Goal: Information Seeking & Learning: Learn about a topic

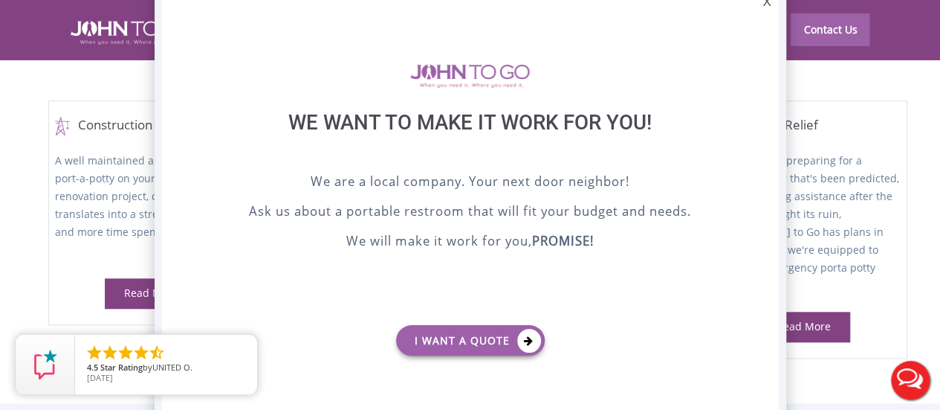
click at [768, 4] on div "X" at bounding box center [766, 2] width 23 height 25
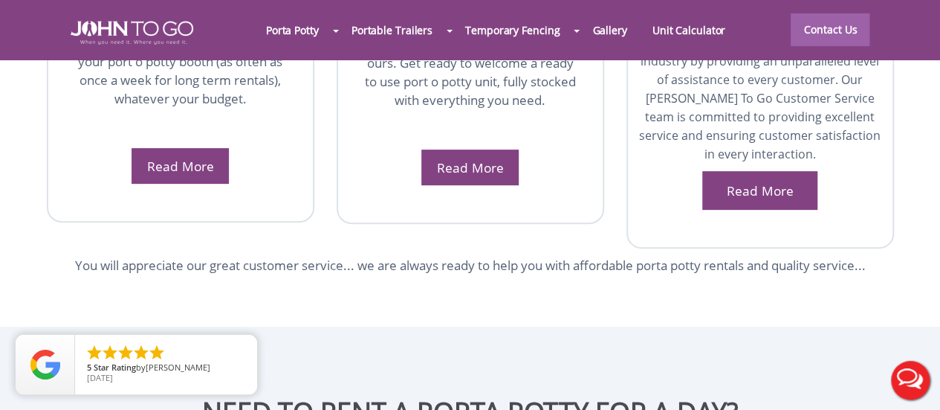
scroll to position [2567, 0]
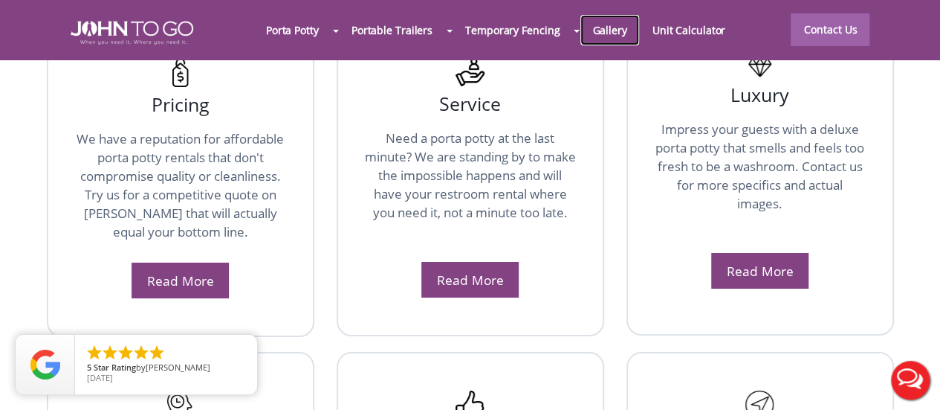
click at [630, 25] on link "Gallery" at bounding box center [609, 30] width 59 height 32
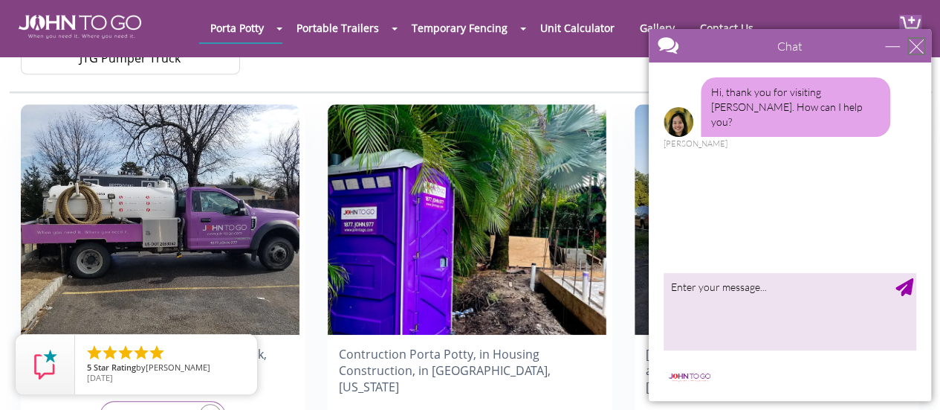
click at [915, 45] on div "close" at bounding box center [916, 46] width 15 height 15
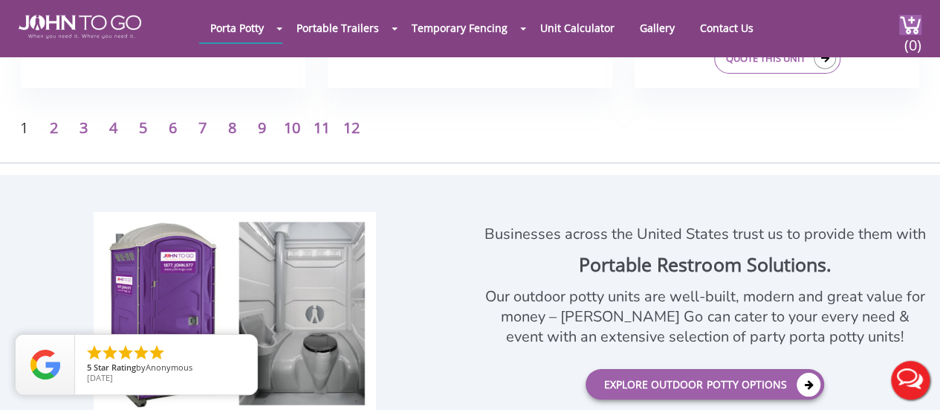
scroll to position [2676, 0]
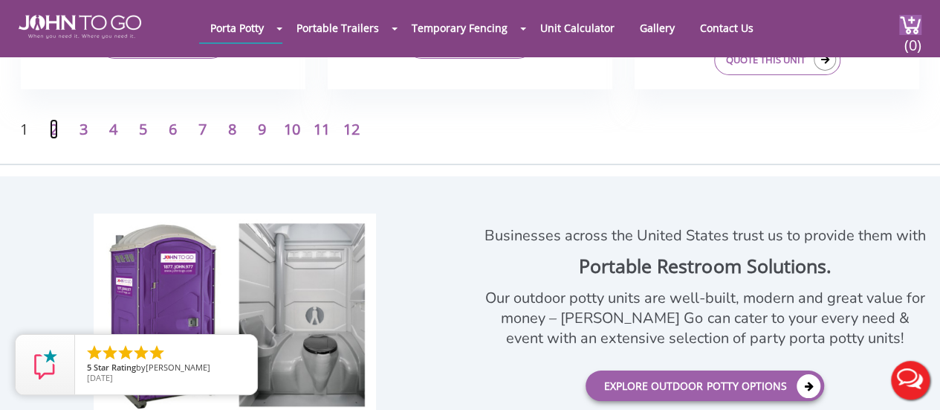
click at [51, 129] on link "2" at bounding box center [54, 129] width 8 height 20
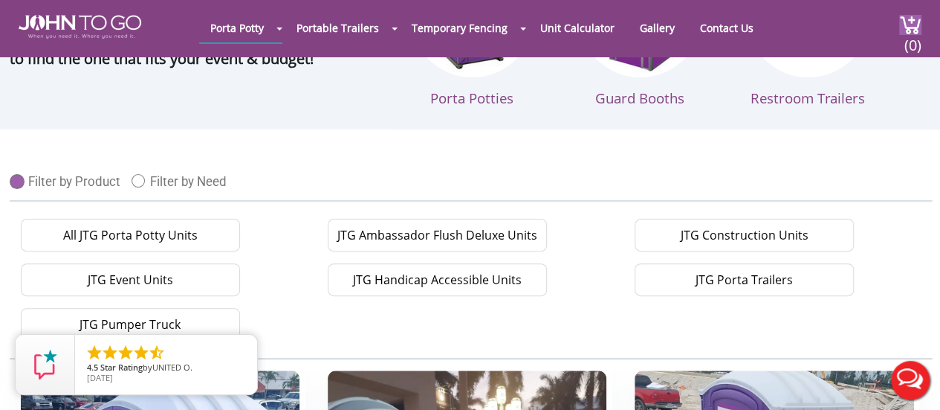
scroll to position [223, 0]
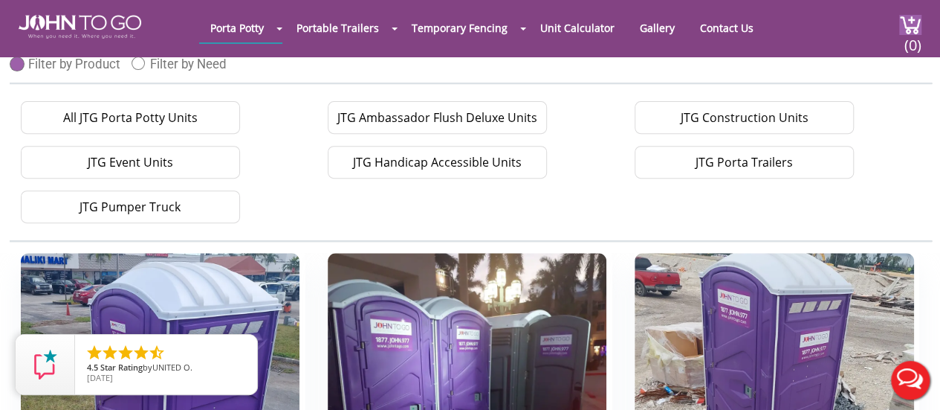
click at [290, 167] on li "JTG Event Units" at bounding box center [163, 162] width 307 height 45
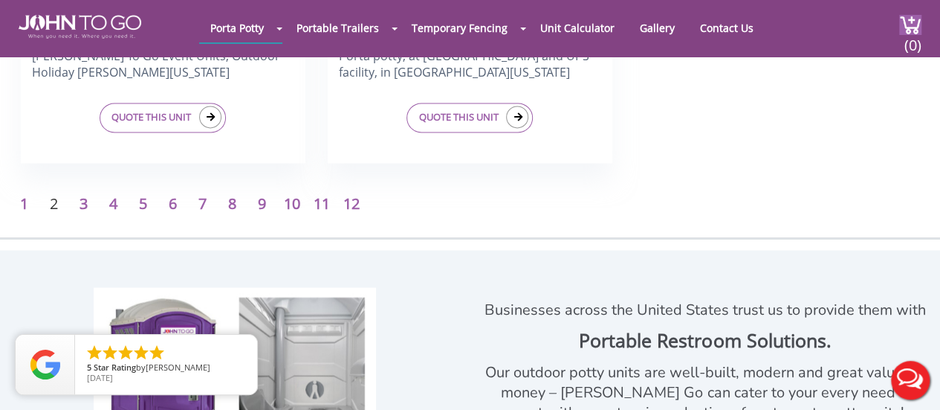
scroll to position [6913, 0]
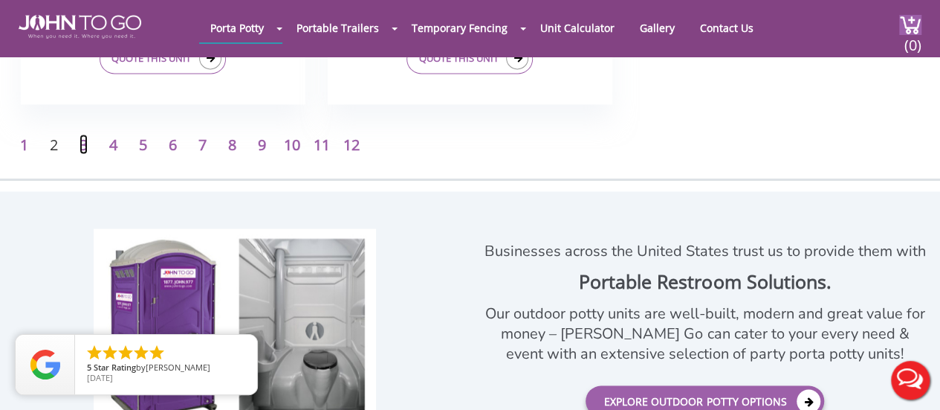
click at [80, 142] on link "3" at bounding box center [84, 144] width 8 height 20
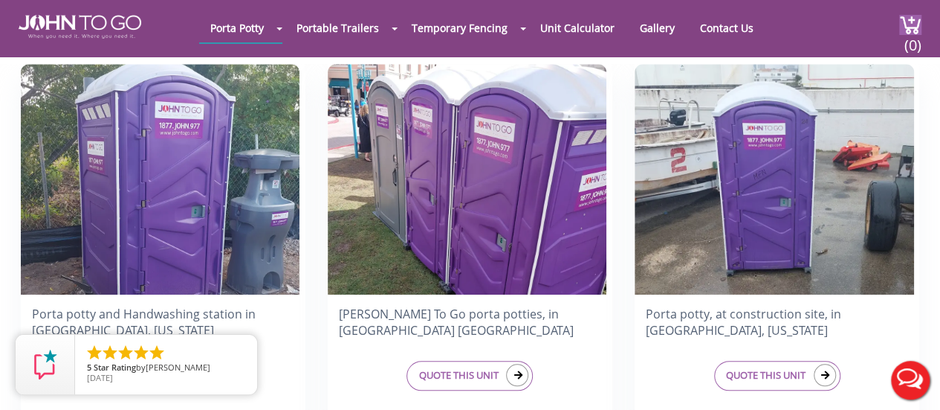
scroll to position [446, 0]
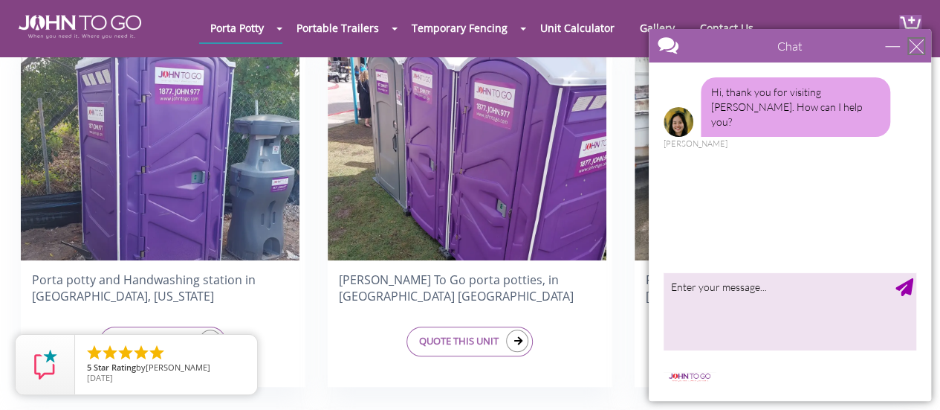
click at [914, 46] on div "close" at bounding box center [916, 46] width 15 height 15
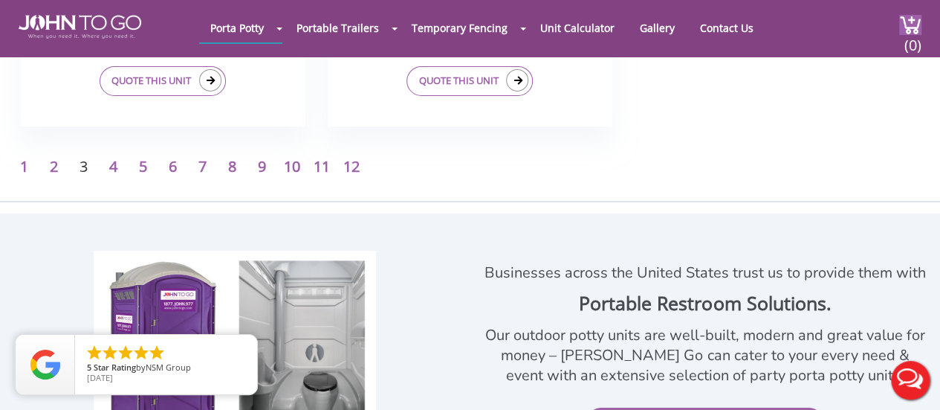
scroll to position [2676, 0]
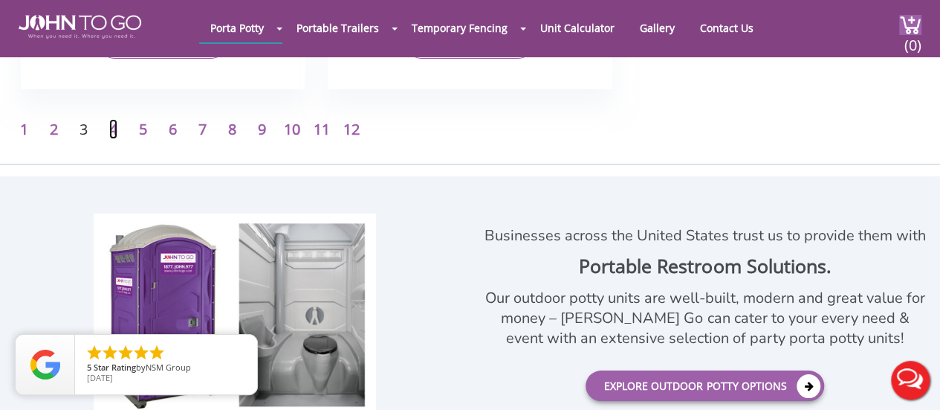
click at [111, 129] on link "4" at bounding box center [113, 129] width 8 height 20
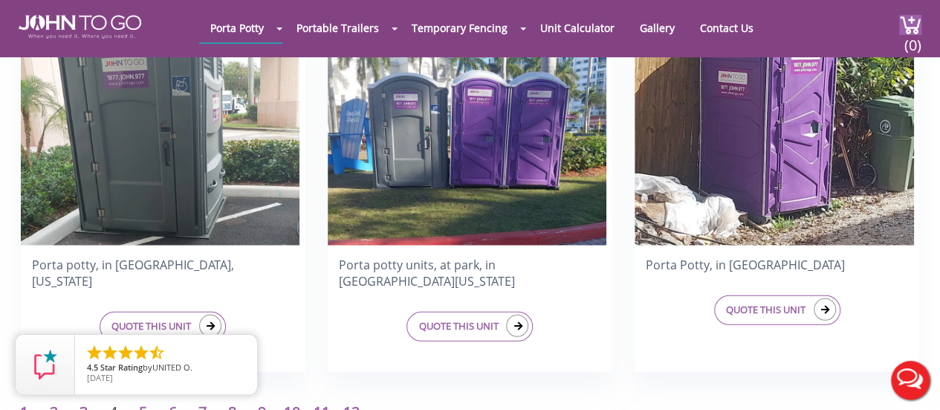
scroll to position [2156, 0]
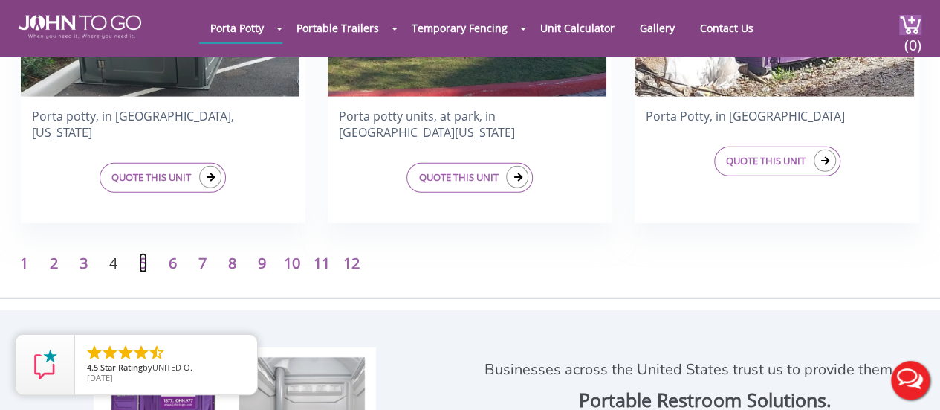
click at [143, 264] on link "5" at bounding box center [143, 263] width 8 height 20
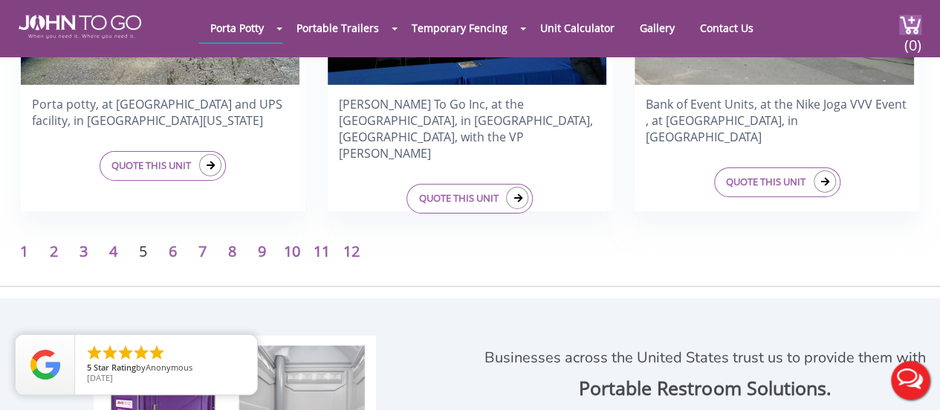
scroll to position [2602, 0]
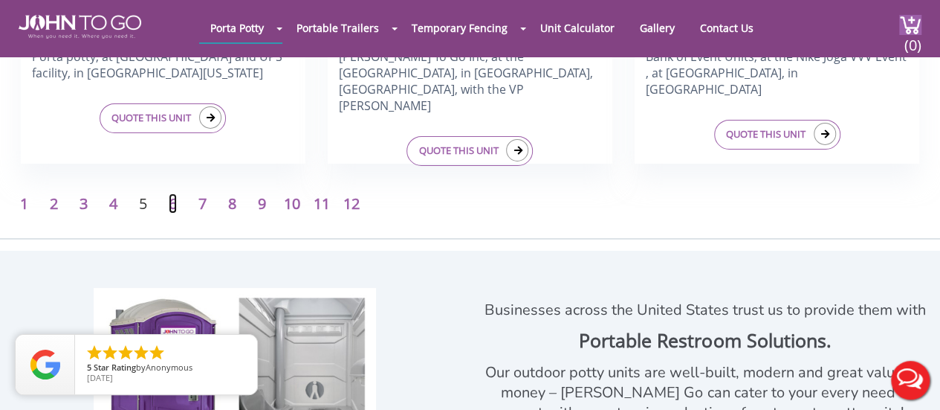
click at [169, 204] on link "6" at bounding box center [173, 203] width 8 height 20
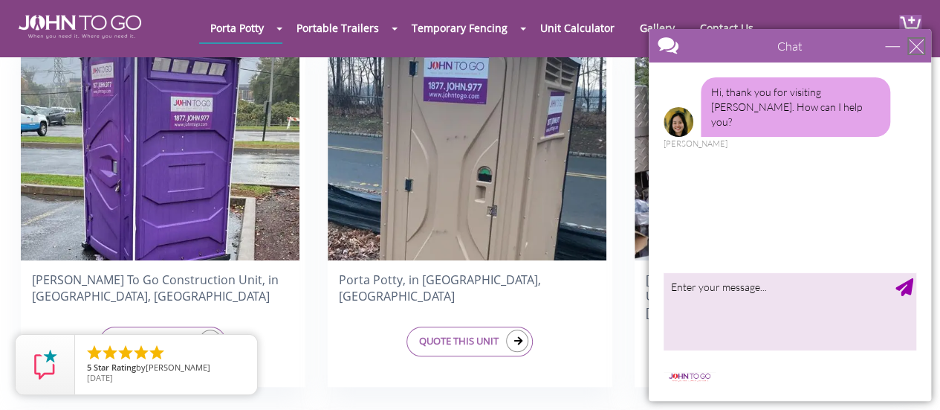
click at [916, 40] on div "close" at bounding box center [916, 46] width 15 height 15
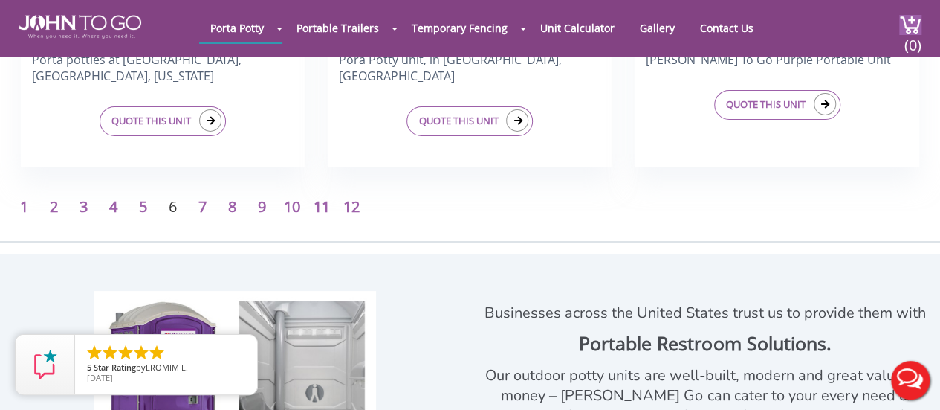
scroll to position [2602, 0]
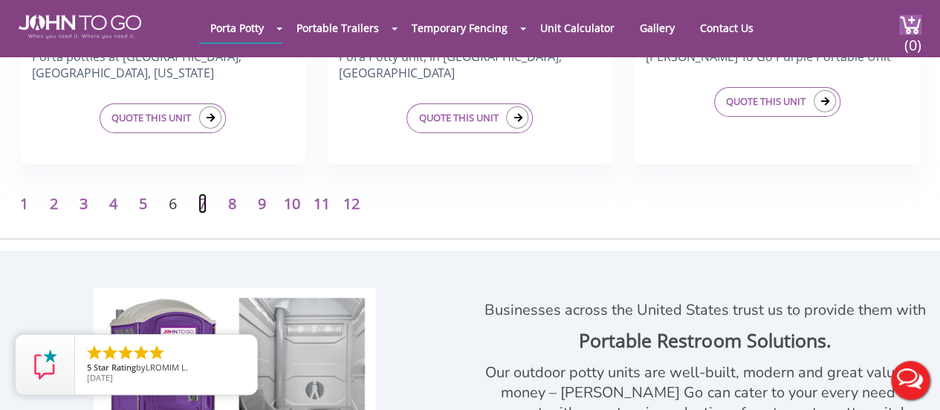
click at [201, 201] on link "7" at bounding box center [202, 203] width 8 height 20
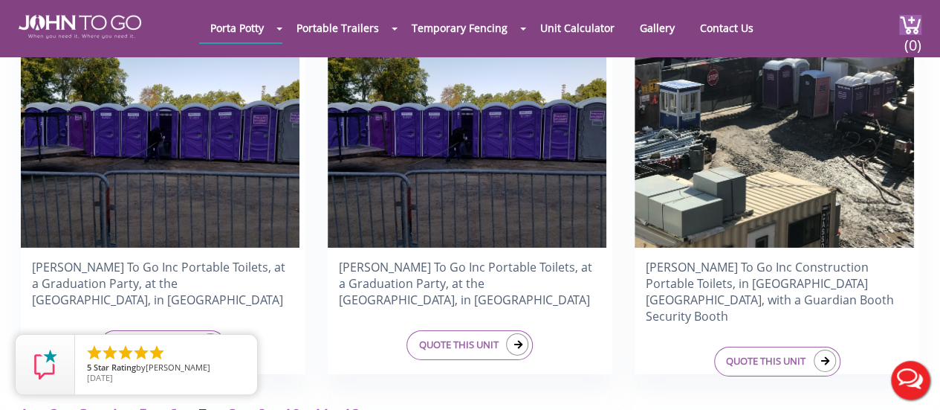
scroll to position [2527, 0]
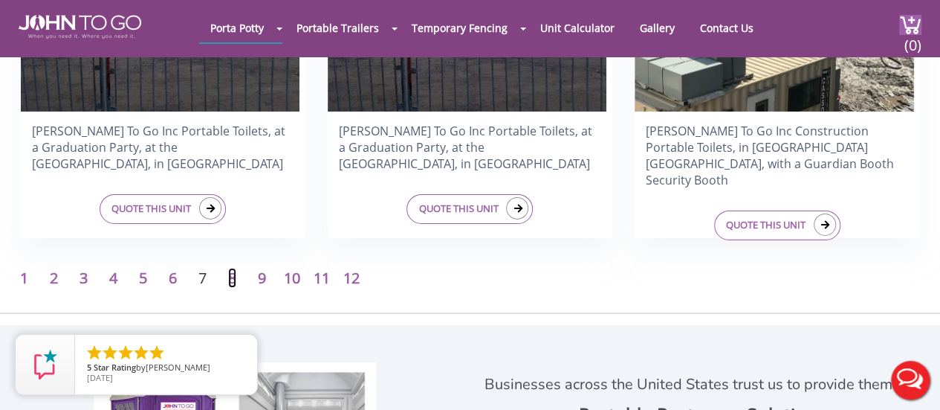
click at [230, 274] on link "8" at bounding box center [232, 278] width 8 height 20
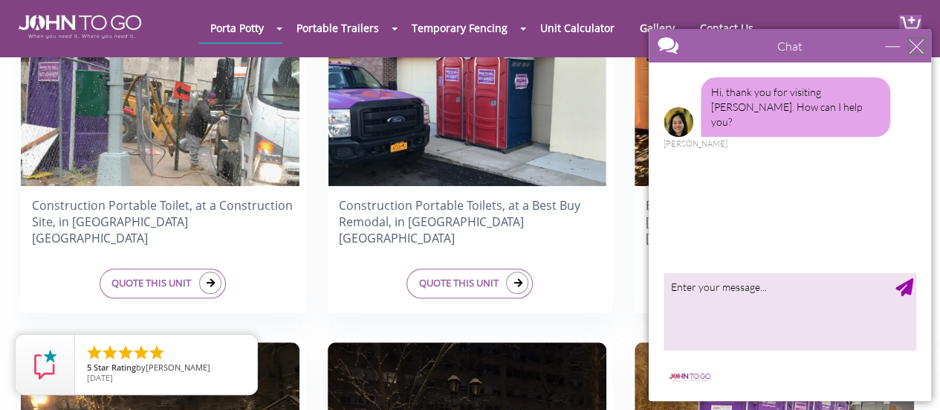
click at [912, 48] on div "close" at bounding box center [916, 46] width 15 height 15
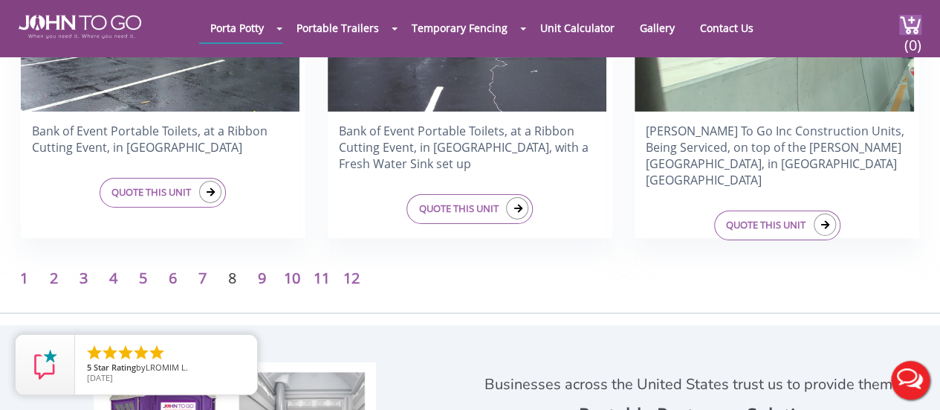
scroll to position [2602, 0]
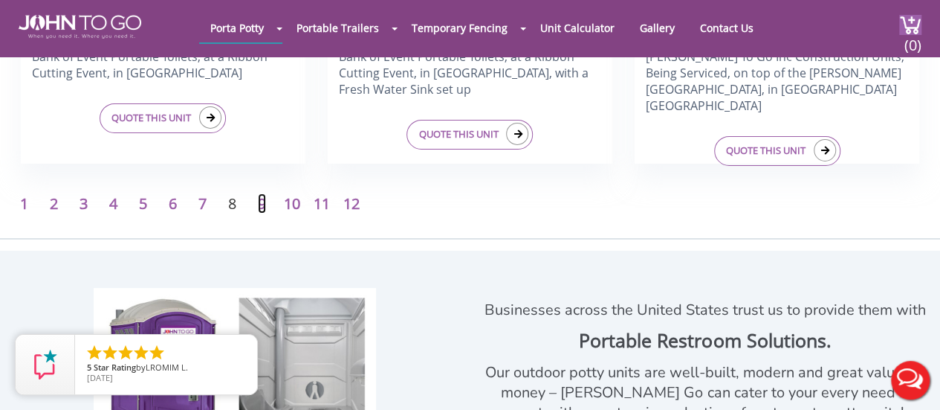
click at [262, 203] on link "9" at bounding box center [262, 203] width 8 height 20
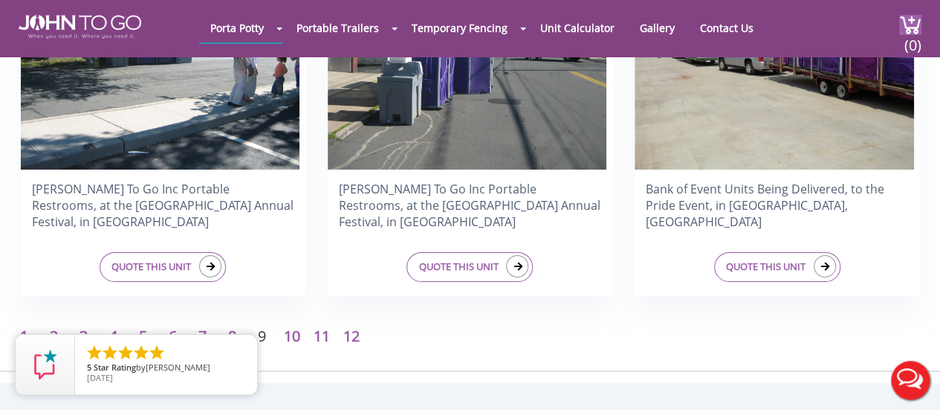
scroll to position [2527, 0]
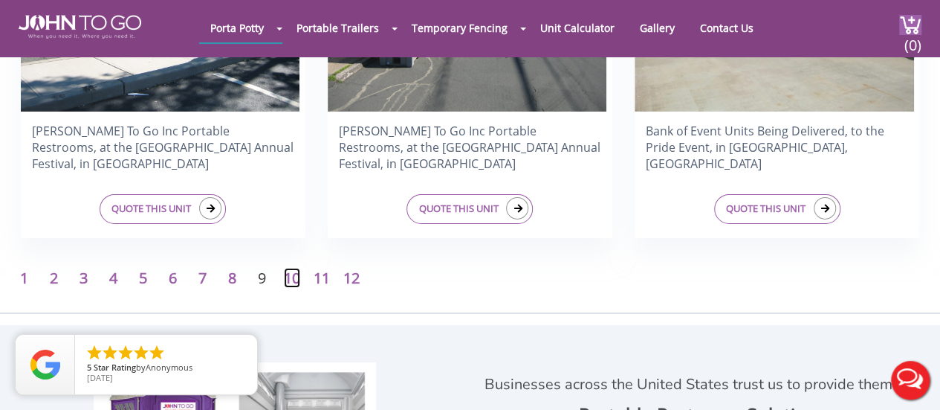
click at [294, 278] on link "10" at bounding box center [292, 278] width 16 height 20
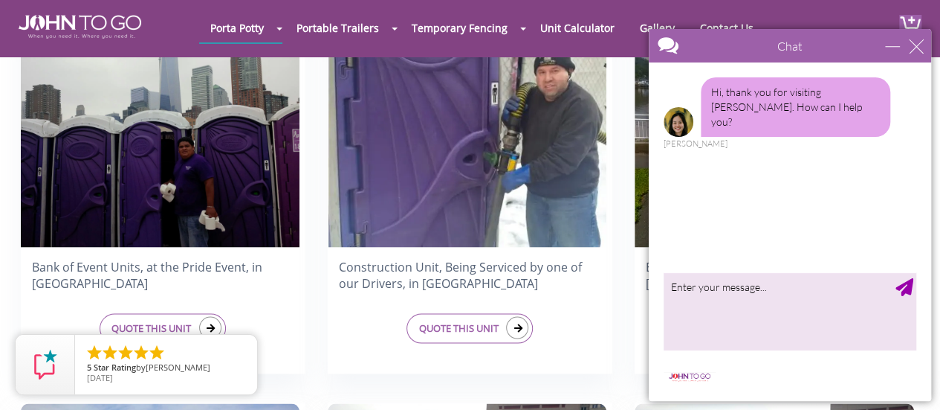
scroll to position [1264, 0]
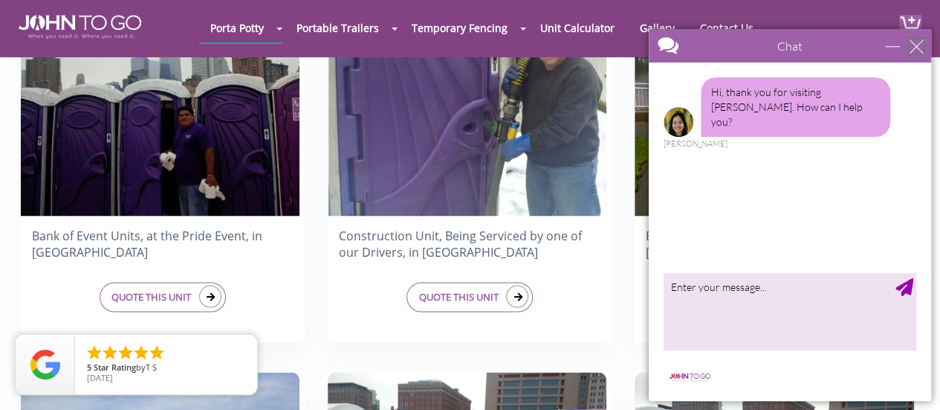
click at [919, 45] on div "close" at bounding box center [916, 46] width 15 height 15
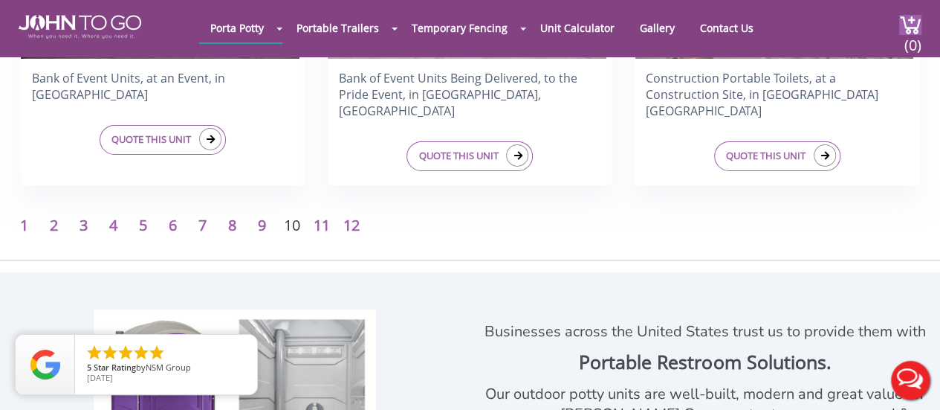
scroll to position [2602, 0]
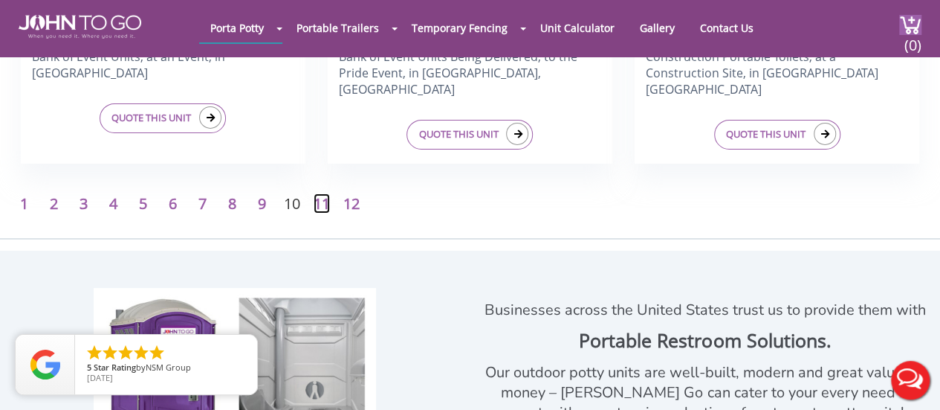
click at [323, 203] on link "11" at bounding box center [322, 203] width 16 height 20
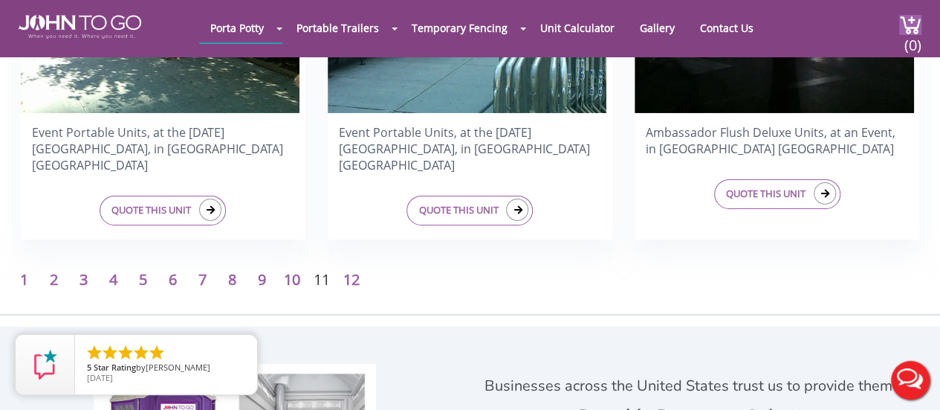
scroll to position [2527, 0]
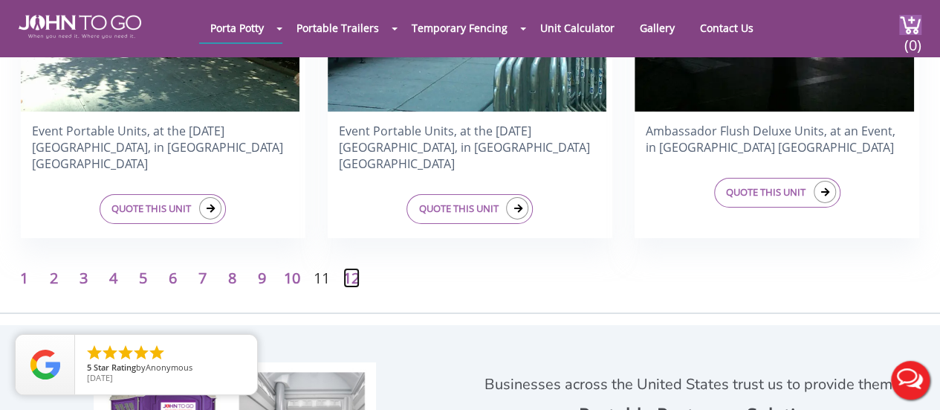
click at [352, 274] on link "12" at bounding box center [351, 278] width 16 height 20
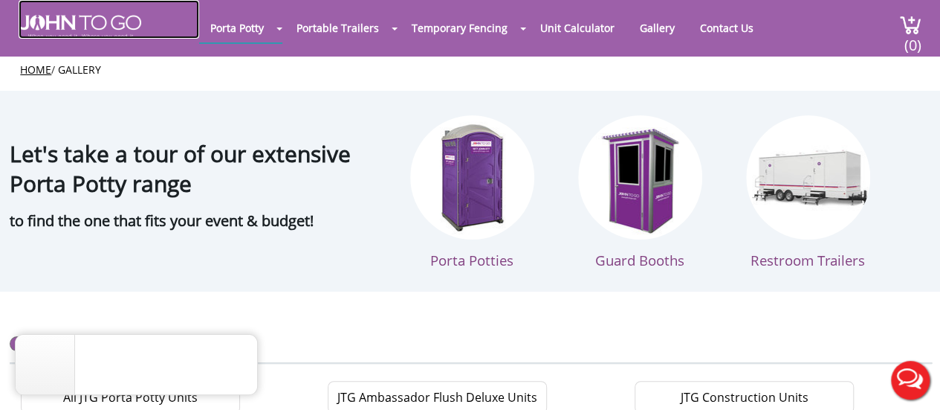
click at [95, 19] on img at bounding box center [80, 27] width 123 height 24
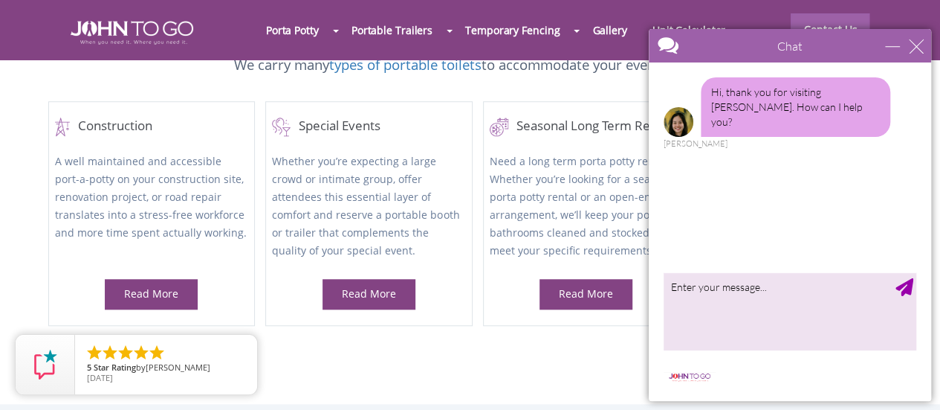
scroll to position [595, 0]
click at [917, 45] on div "close" at bounding box center [916, 46] width 15 height 15
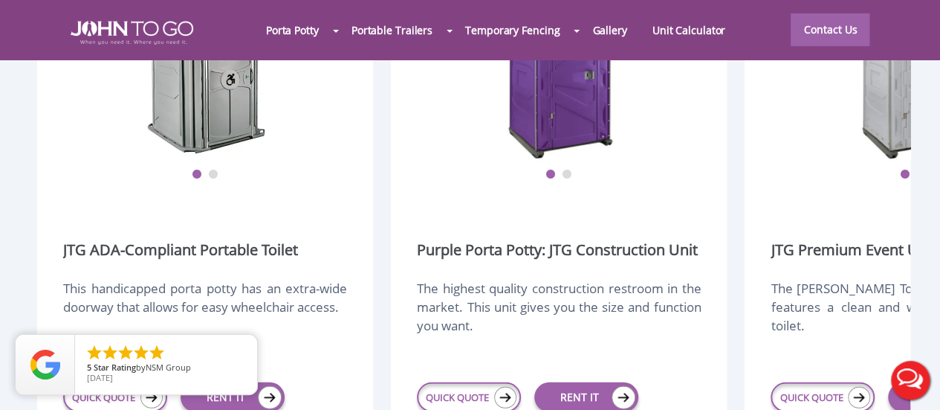
scroll to position [1933, 0]
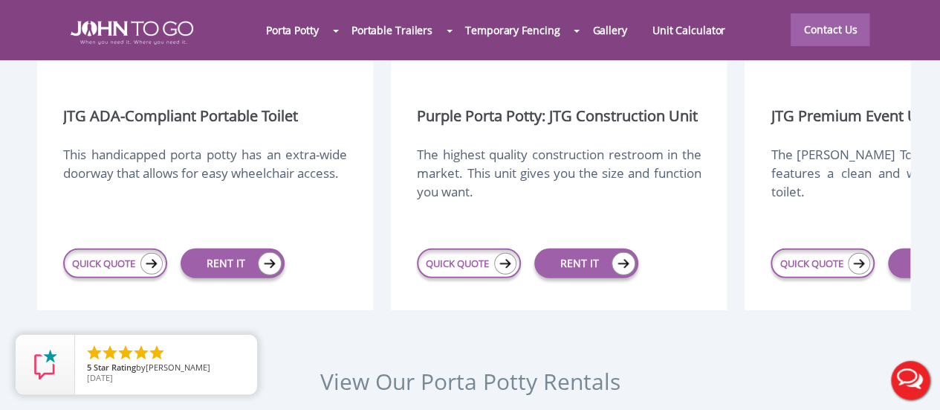
scroll to position [2007, 0]
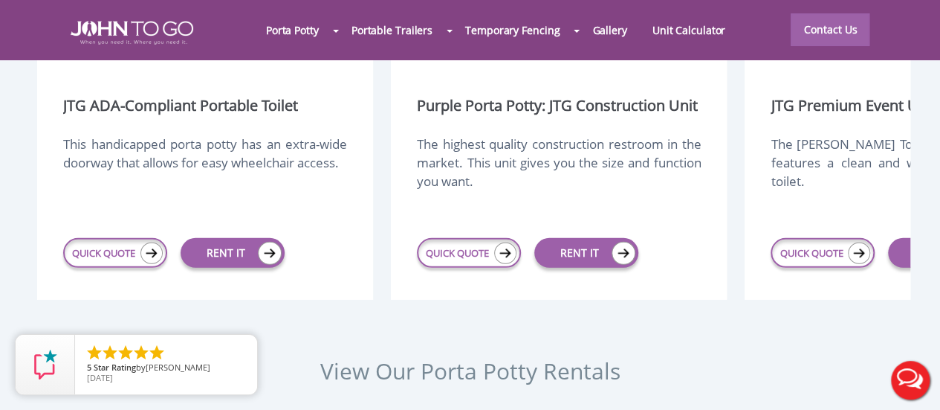
drag, startPoint x: 225, startPoint y: 258, endPoint x: 285, endPoint y: 259, distance: 60.2
click at [285, 259] on div "1 2 JTG ADA-Compliant Portable Toilet This handicapped porta potty has an extra…" at bounding box center [470, 57] width 881 height 505
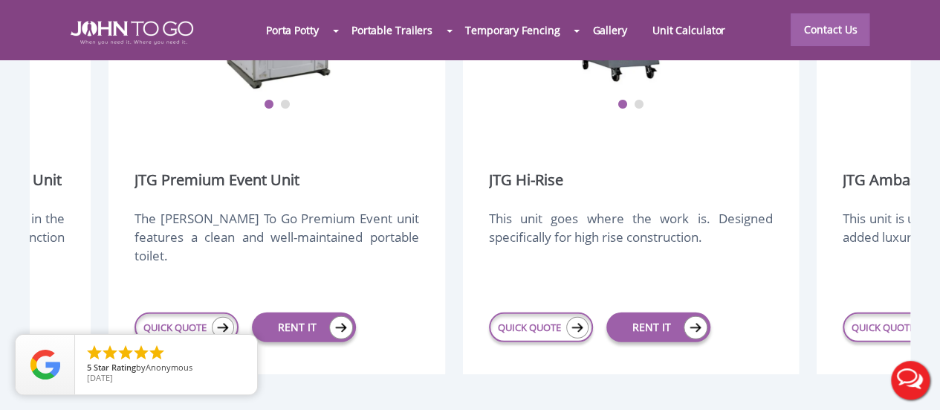
drag, startPoint x: 789, startPoint y: 204, endPoint x: 213, endPoint y: 208, distance: 575.3
click at [213, 209] on div "The John To Go Premium Event unit features a clean and well-maintained portable…" at bounding box center [277, 244] width 284 height 71
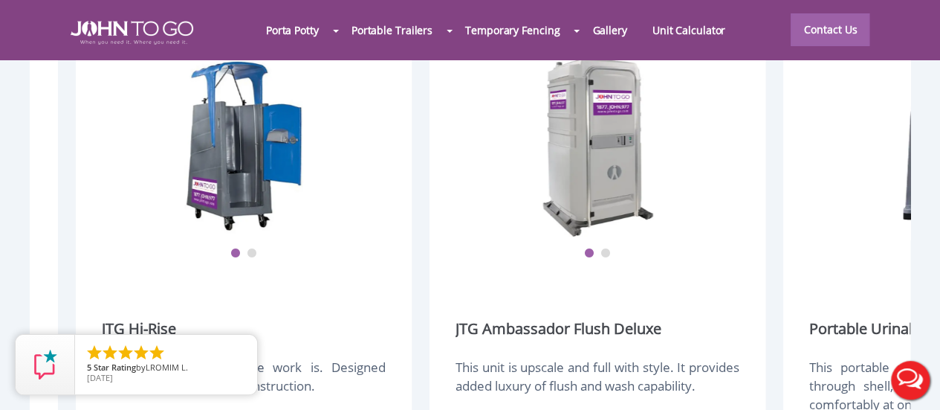
scroll to position [0, 1027]
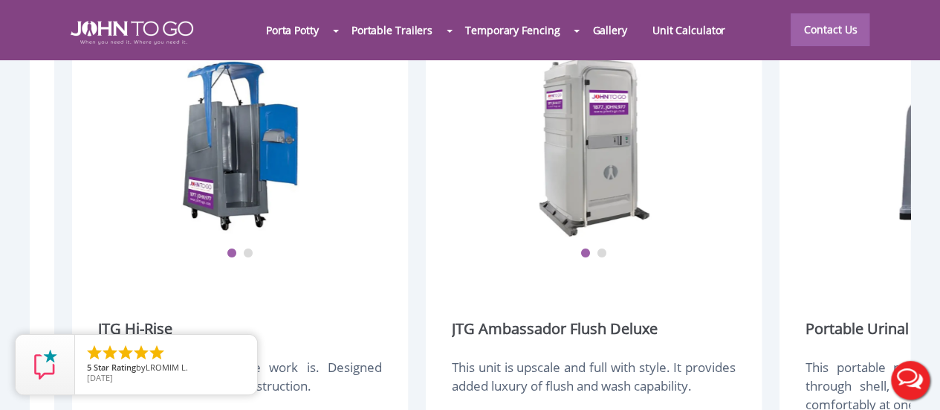
drag, startPoint x: 692, startPoint y: 210, endPoint x: 308, endPoint y: 218, distance: 384.4
click at [308, 218] on div "1 2 JTG Hi-Rise This unit goes where the work is. Designed specifically for hig…" at bounding box center [240, 279] width 336 height 487
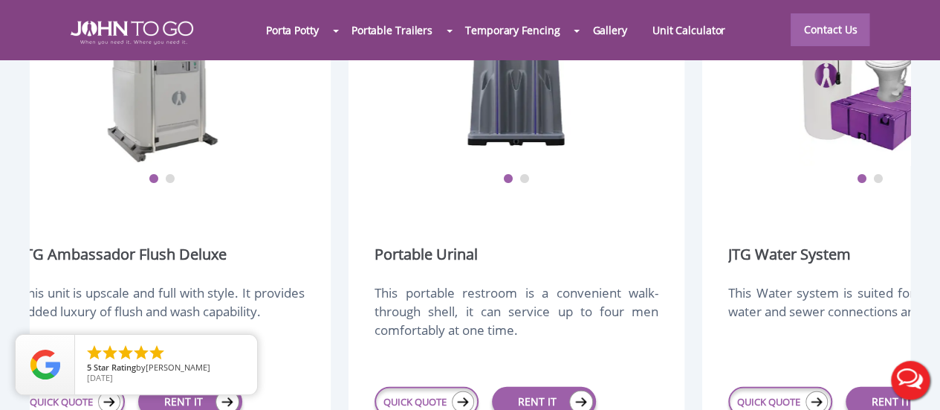
scroll to position [0, 1463]
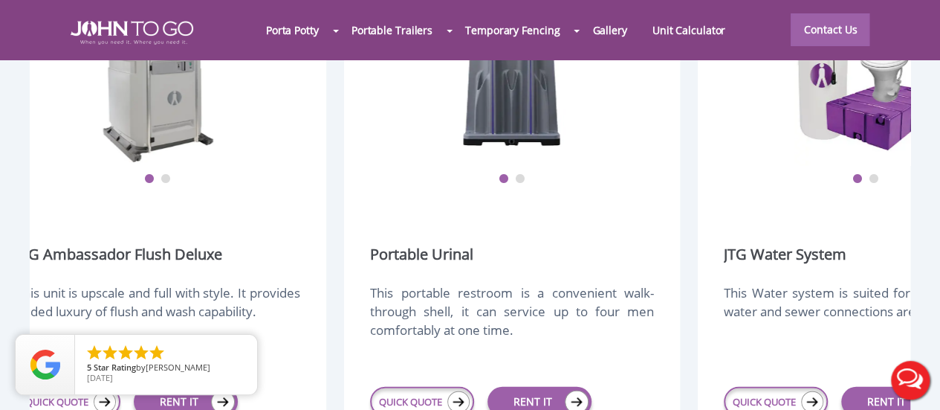
drag, startPoint x: 691, startPoint y: 220, endPoint x: 260, endPoint y: 222, distance: 431.1
click at [260, 222] on div "1 2 JTG Ambassador Flush Deluxe This unit is upscale and full with style. It pr…" at bounding box center [158, 204] width 336 height 487
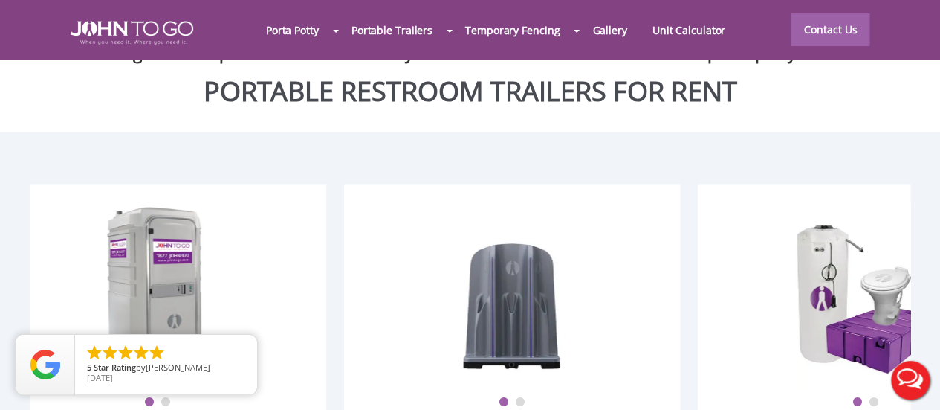
scroll to position [1784, 0]
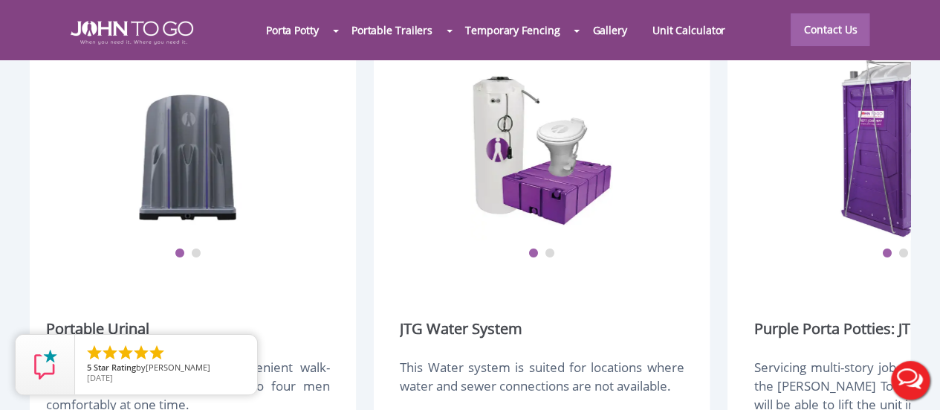
drag, startPoint x: 696, startPoint y: 224, endPoint x: 375, endPoint y: 224, distance: 320.4
click at [375, 224] on div "1 2 JTG Water System This Water system is suited for locations where water and …" at bounding box center [542, 279] width 336 height 487
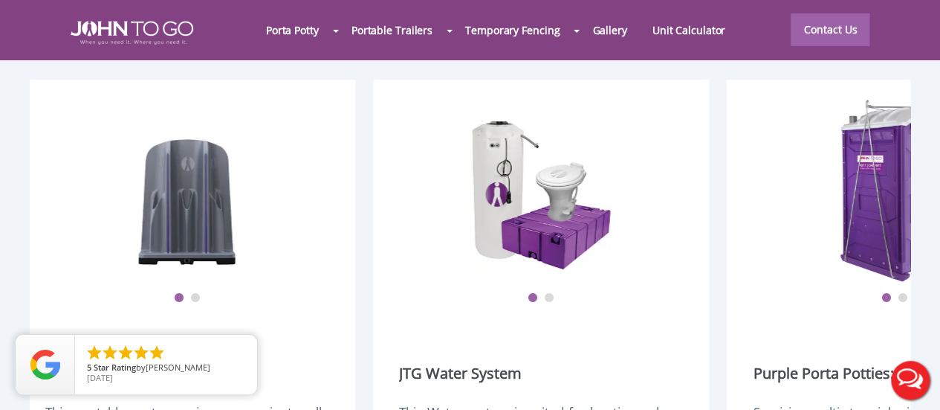
scroll to position [1710, 0]
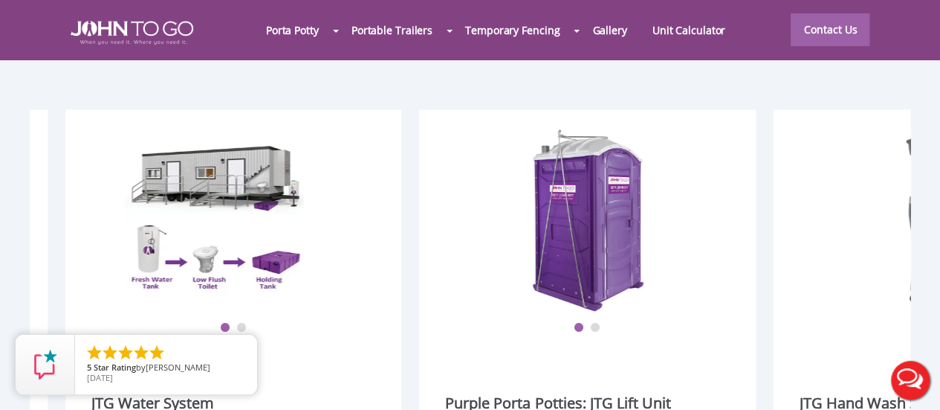
drag, startPoint x: 570, startPoint y: 234, endPoint x: 265, endPoint y: 246, distance: 305.0
click at [265, 246] on div at bounding box center [214, 222] width 1423 height 186
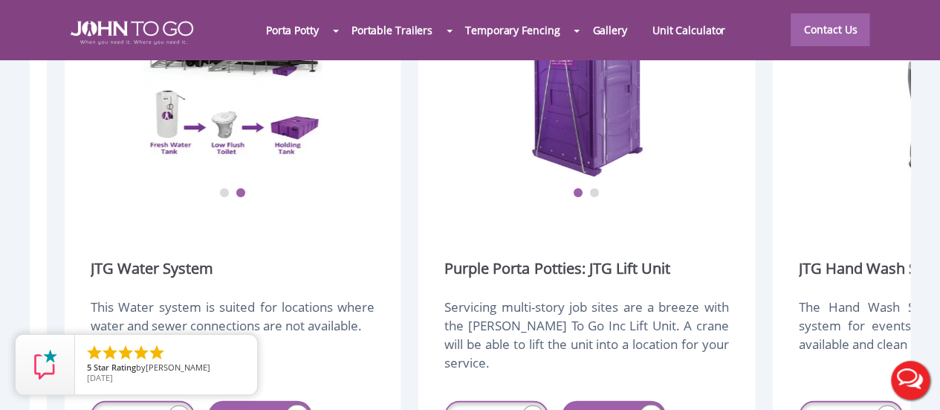
scroll to position [1858, 0]
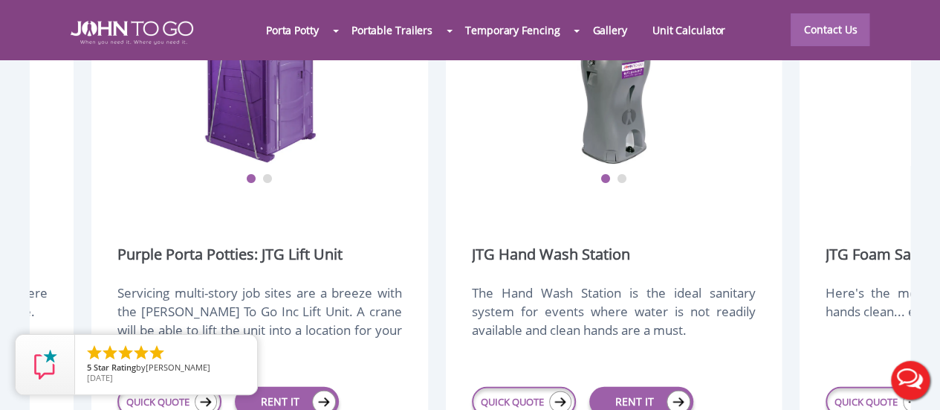
drag, startPoint x: 538, startPoint y: 246, endPoint x: 339, endPoint y: 244, distance: 199.2
click at [337, 283] on div "Servicing multi-story job sites are a breeze with the John To Go Inc Lift Unit.…" at bounding box center [259, 318] width 284 height 71
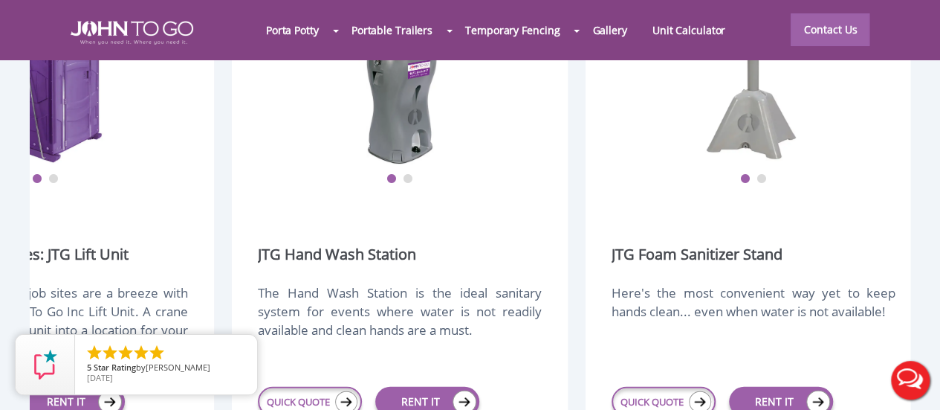
scroll to position [0, 2657]
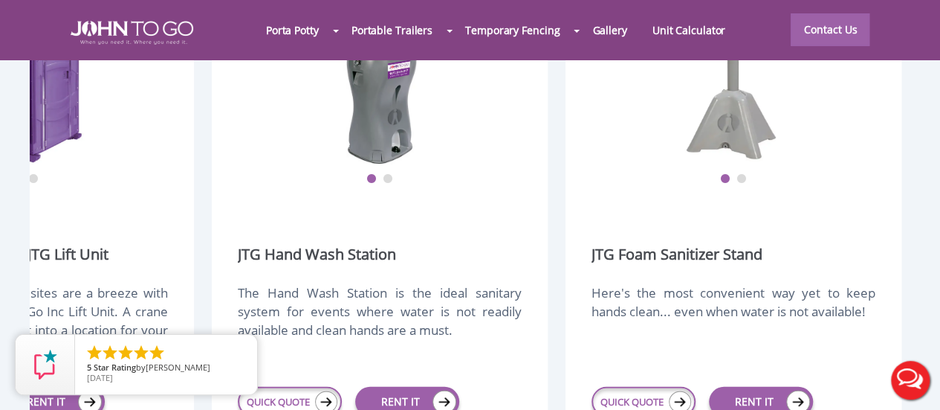
drag, startPoint x: 684, startPoint y: 242, endPoint x: 332, endPoint y: 246, distance: 352.4
click at [329, 283] on div "The Hand Wash Station is the ideal sanitary system for events where water is no…" at bounding box center [380, 318] width 284 height 71
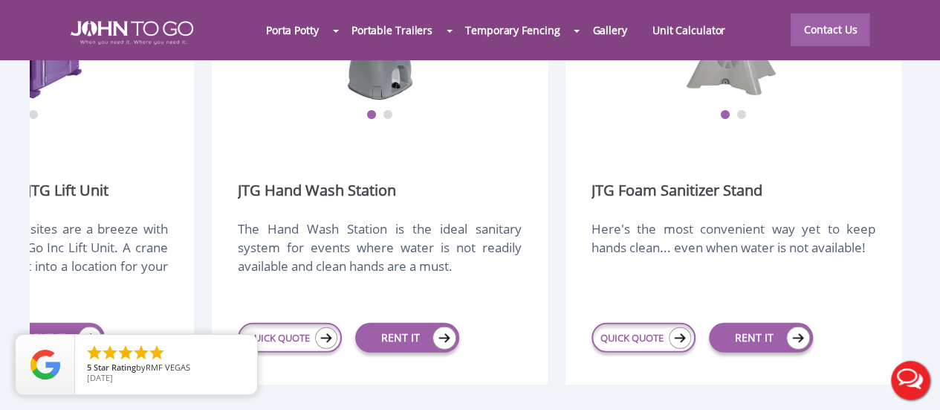
scroll to position [1933, 0]
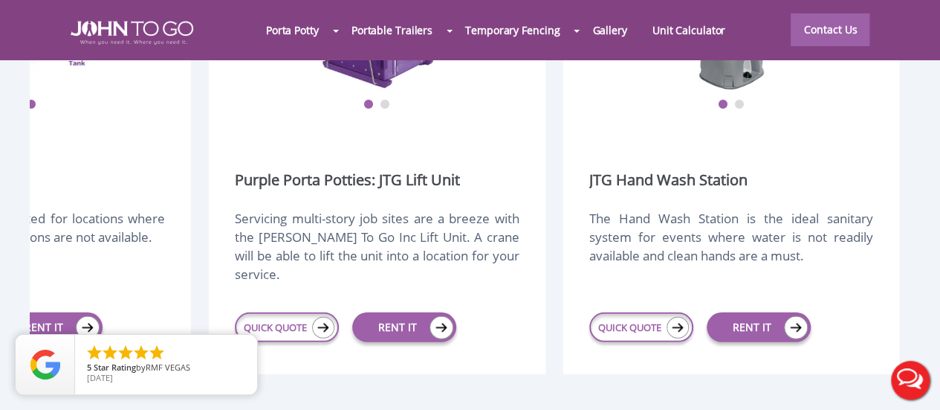
drag, startPoint x: 535, startPoint y: 219, endPoint x: 892, endPoint y: 193, distance: 357.8
click at [893, 193] on div "1 2 JTG Hand Wash Station The Hand Wash Station is the ideal sanitary system fo…" at bounding box center [731, 130] width 336 height 487
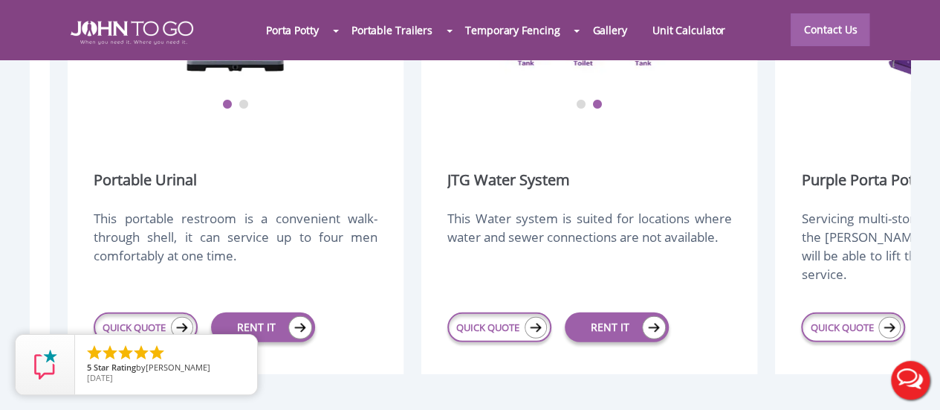
drag, startPoint x: 159, startPoint y: 225, endPoint x: 739, endPoint y: 210, distance: 580.0
click at [731, 210] on div "This Water system is suited for locations where water and sewer connections are…" at bounding box center [589, 244] width 284 height 71
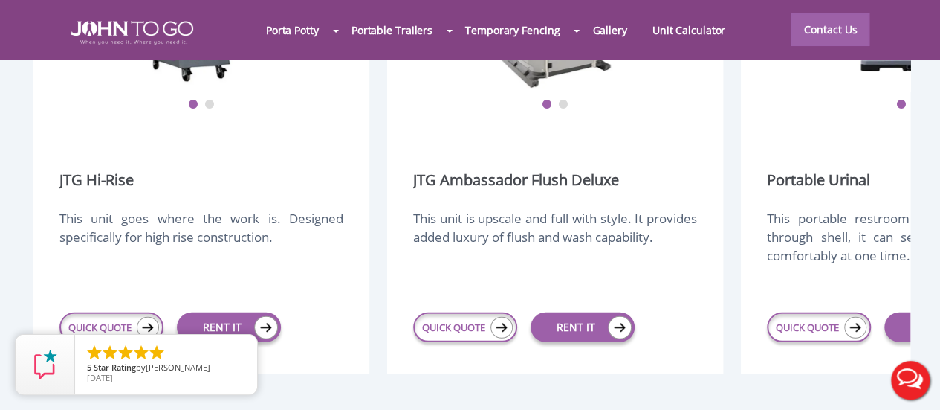
drag, startPoint x: 192, startPoint y: 223, endPoint x: 837, endPoint y: 215, distance: 645.3
click at [839, 214] on div "This portable restroom is a convenient walk-through shell, it can service up to…" at bounding box center [909, 244] width 284 height 71
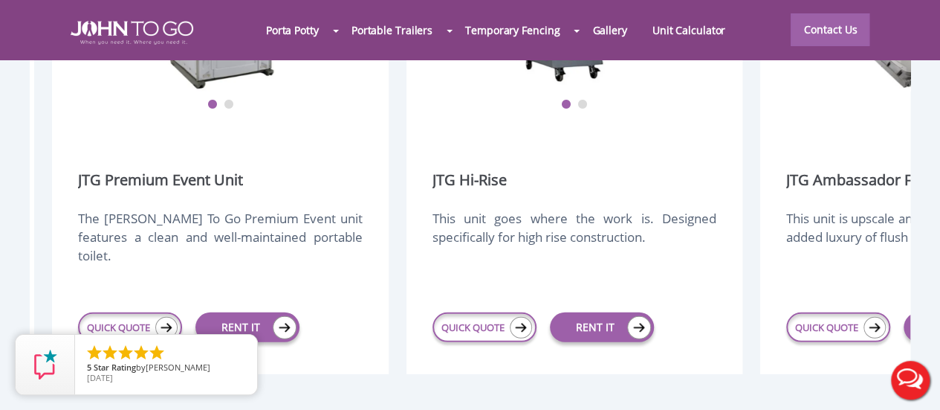
drag, startPoint x: 184, startPoint y: 217, endPoint x: 562, endPoint y: 214, distance: 378.4
click at [562, 214] on div "This unit goes where the work is. Designed specifically for high rise construct…" at bounding box center [575, 244] width 284 height 71
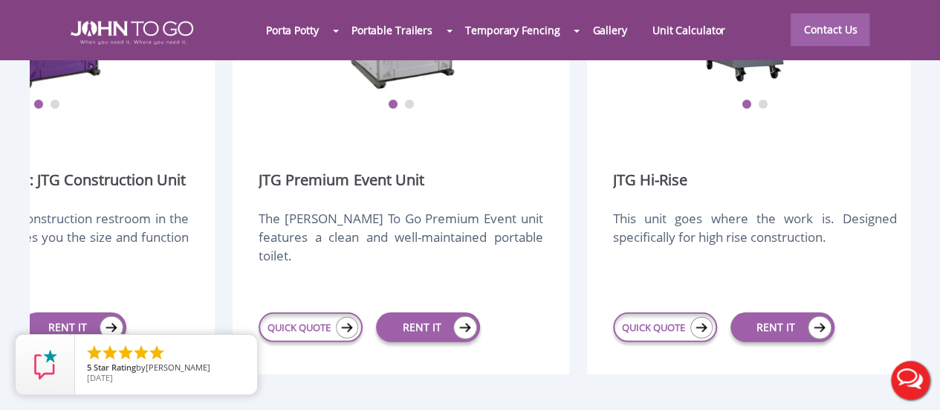
scroll to position [0, 449]
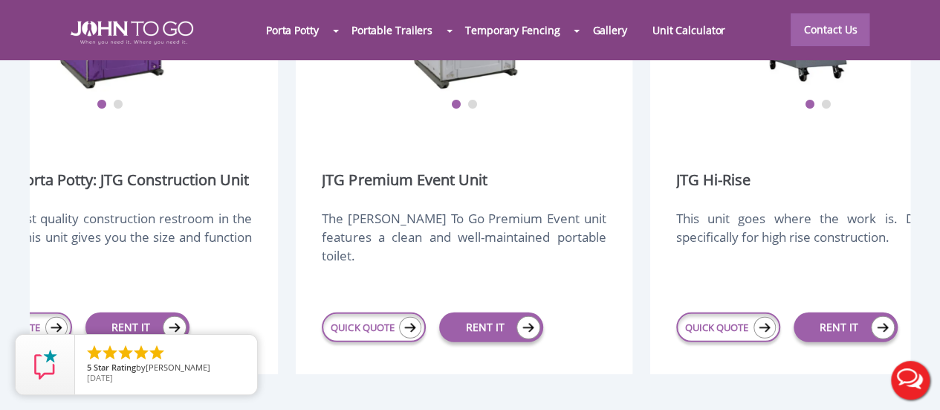
drag, startPoint x: 135, startPoint y: 222, endPoint x: 381, endPoint y: 216, distance: 245.4
click at [381, 216] on div "The John To Go Premium Event unit features a clean and well-maintained portable…" at bounding box center [464, 244] width 284 height 71
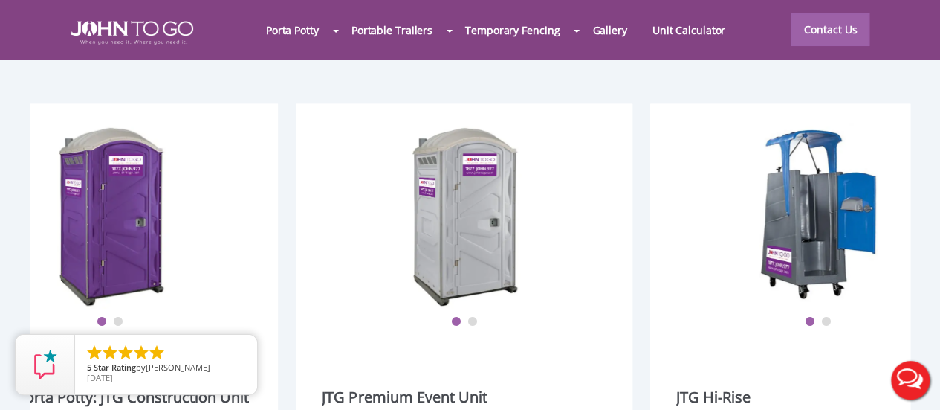
scroll to position [1710, 0]
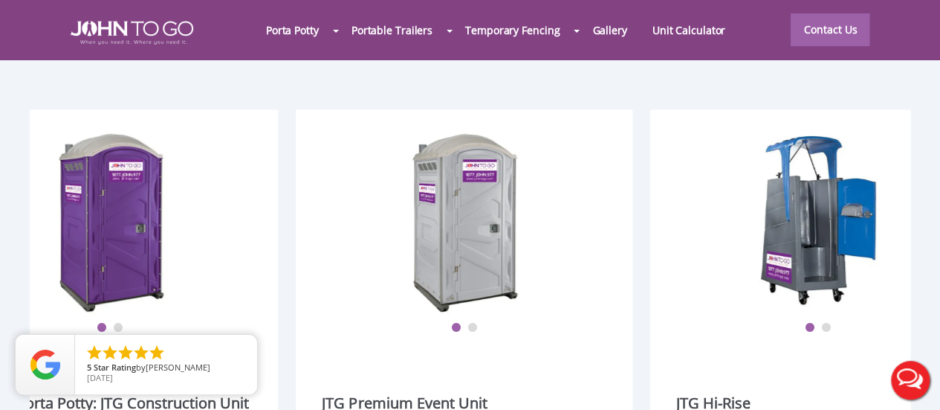
click at [476, 323] on button "2" at bounding box center [472, 328] width 10 height 10
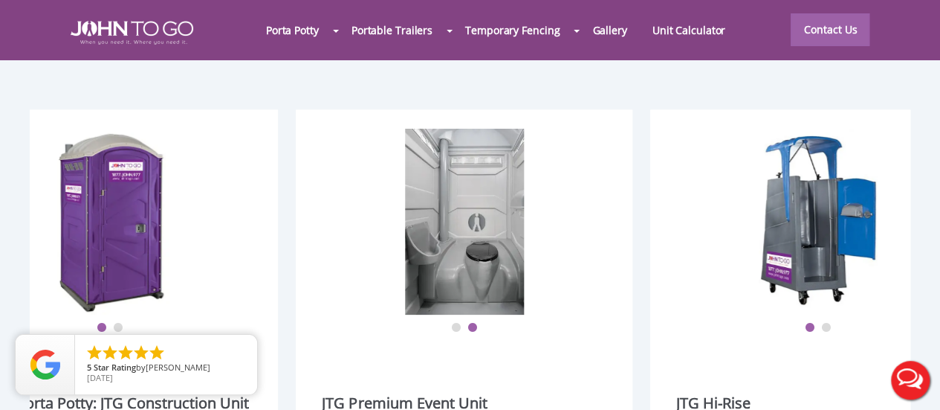
click at [455, 323] on button "1" at bounding box center [455, 328] width 10 height 10
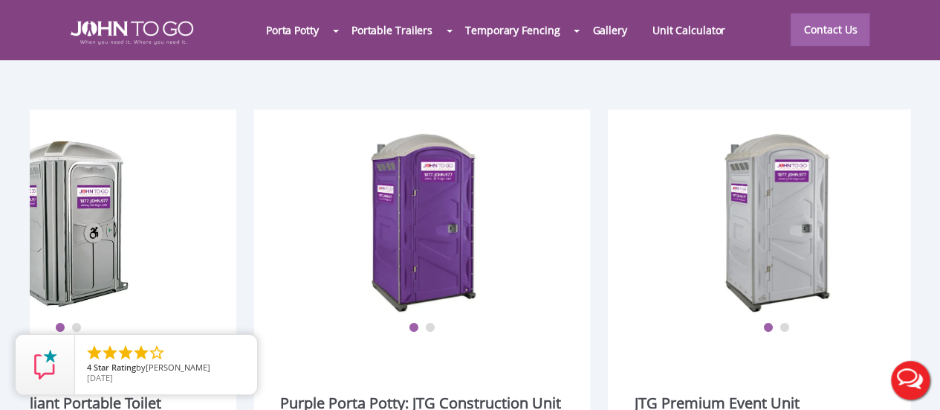
scroll to position [0, 136]
drag, startPoint x: 260, startPoint y: 254, endPoint x: 578, endPoint y: 253, distance: 318.1
click at [578, 253] on div "1 2 Purple Porta Potty: JTG Construction Unit The highest quality construction …" at bounding box center [423, 353] width 336 height 487
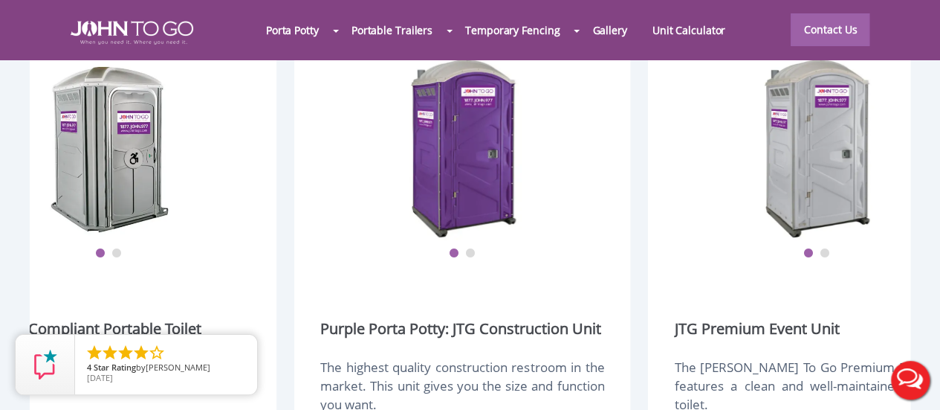
scroll to position [0, 0]
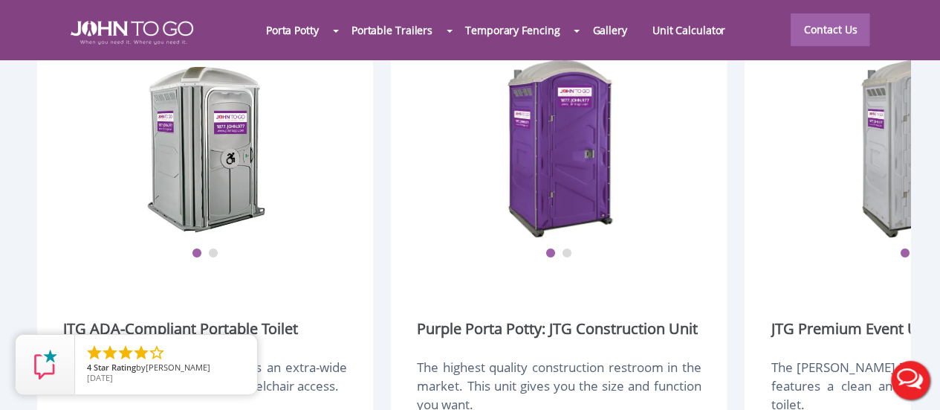
drag, startPoint x: 241, startPoint y: 224, endPoint x: 471, endPoint y: 227, distance: 229.7
click at [213, 248] on button "2" at bounding box center [213, 253] width 10 height 10
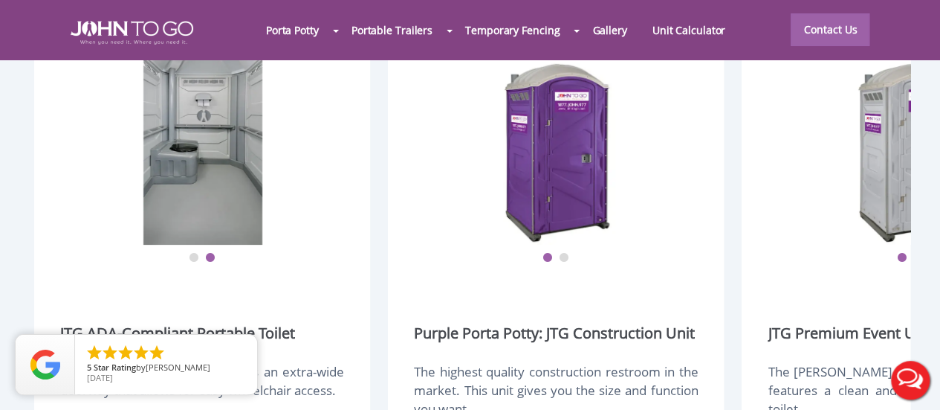
scroll to position [1784, 0]
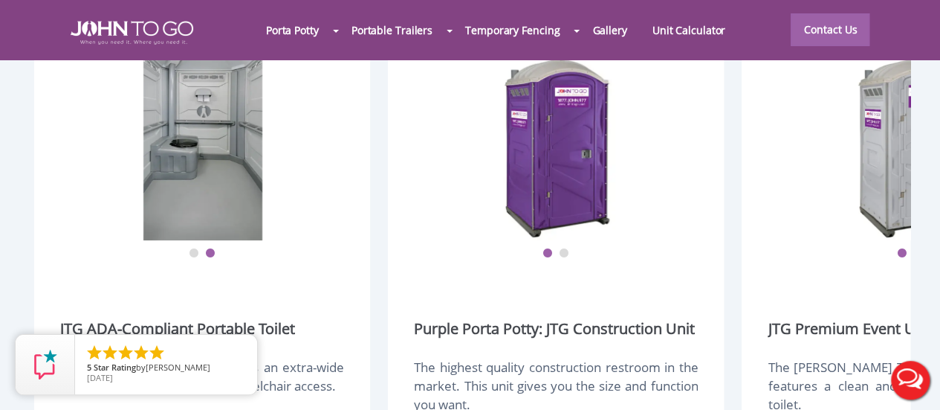
click at [195, 207] on div "1 2 JTG ADA-Compliant Portable Toilet This handicapped porta potty has an extra…" at bounding box center [202, 279] width 336 height 487
click at [193, 248] on button "1" at bounding box center [194, 253] width 10 height 10
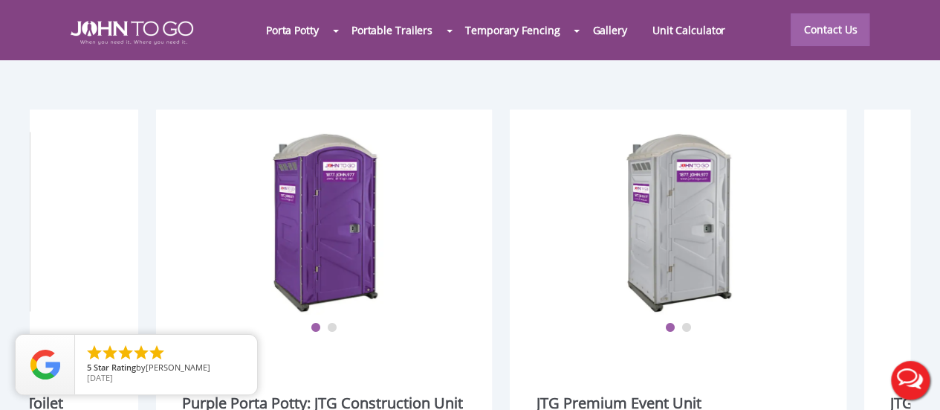
scroll to position [0, 236]
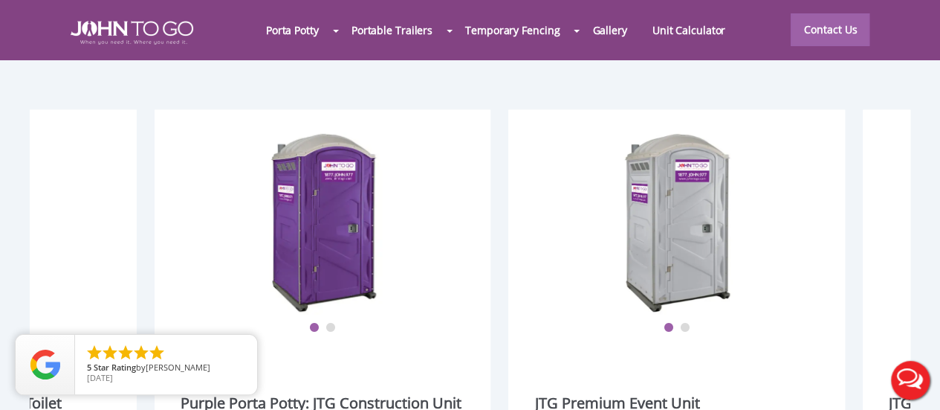
drag, startPoint x: 682, startPoint y: 293, endPoint x: 463, endPoint y: 271, distance: 220.3
click at [451, 277] on div "1 2 Purple Porta Potty: JTG Construction Unit The highest quality construction …" at bounding box center [323, 353] width 336 height 487
click at [639, 27] on link "Gallery" at bounding box center [609, 30] width 59 height 32
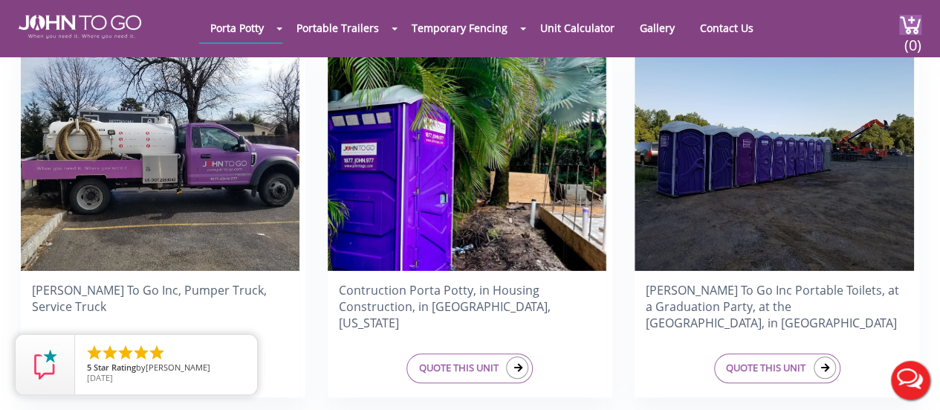
scroll to position [446, 0]
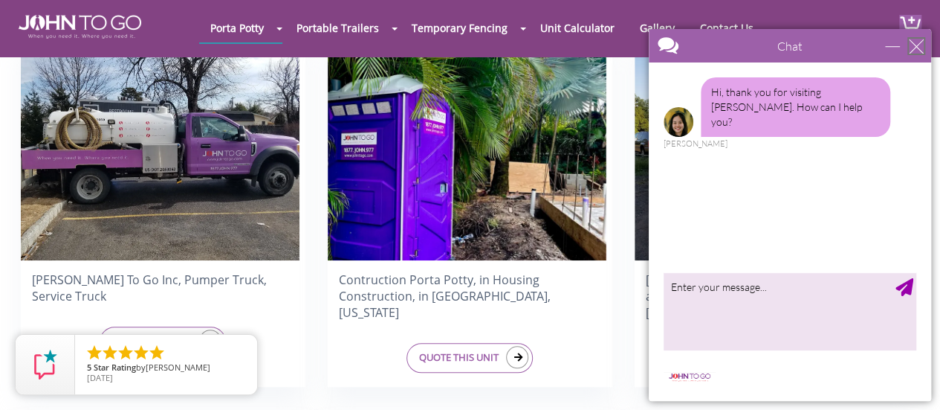
click at [917, 48] on div "close" at bounding box center [916, 46] width 15 height 15
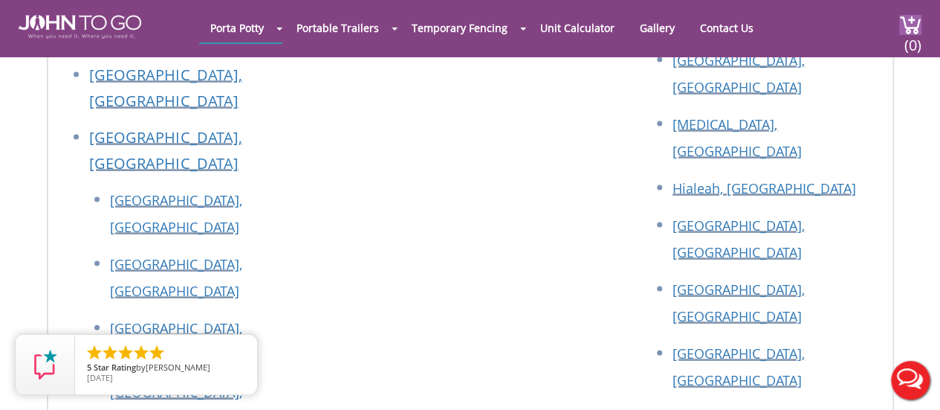
scroll to position [4237, 0]
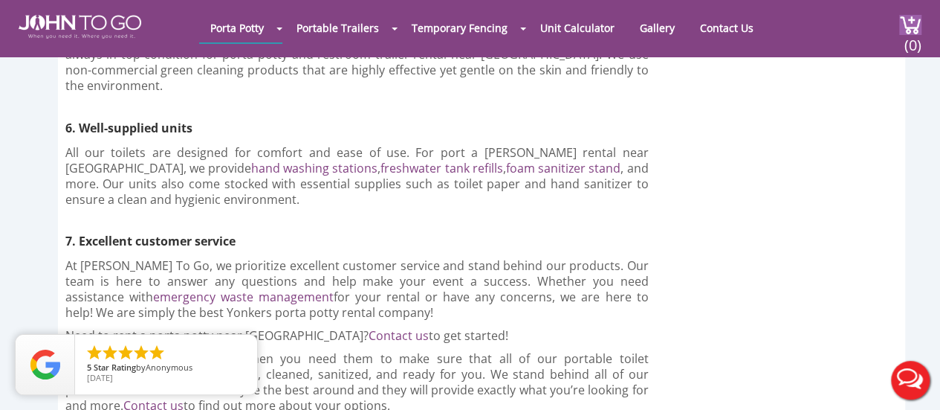
scroll to position [3790, 0]
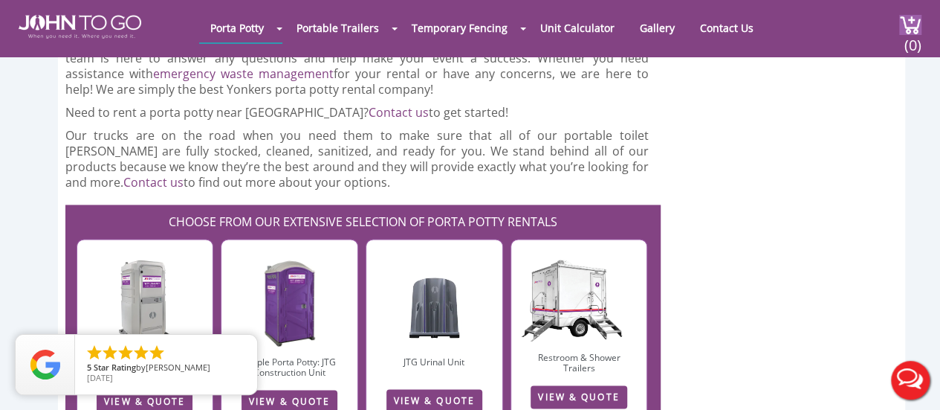
click at [0, 0] on link "Restroom Trailers" at bounding box center [0, 0] width 0 height 0
